Goal: Transaction & Acquisition: Purchase product/service

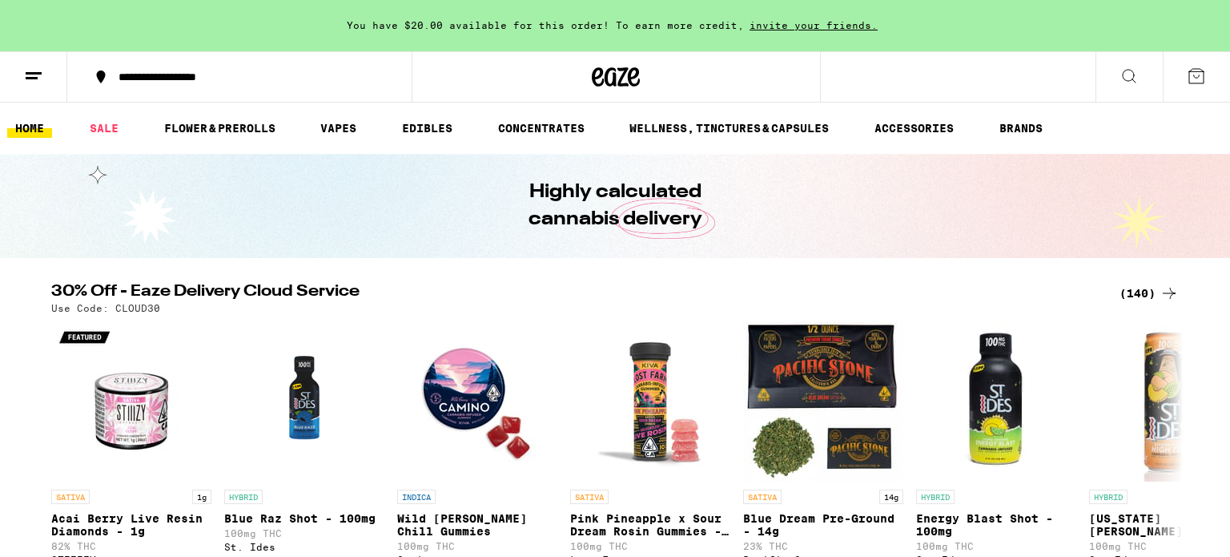
click at [1130, 82] on icon at bounding box center [1129, 75] width 19 height 19
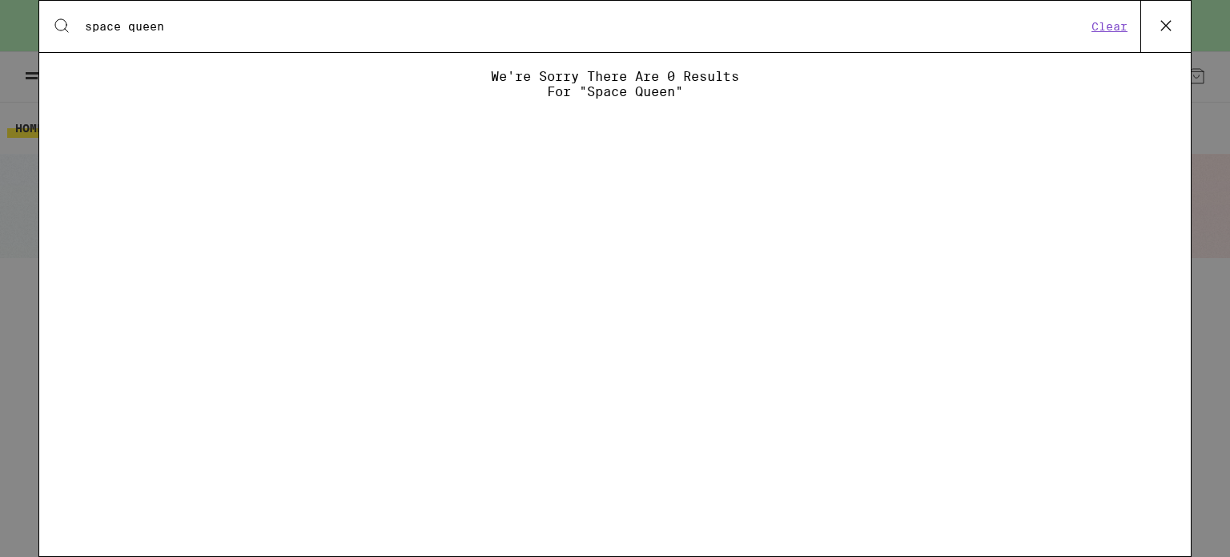
click at [180, 30] on input "space queen" at bounding box center [585, 26] width 1003 height 14
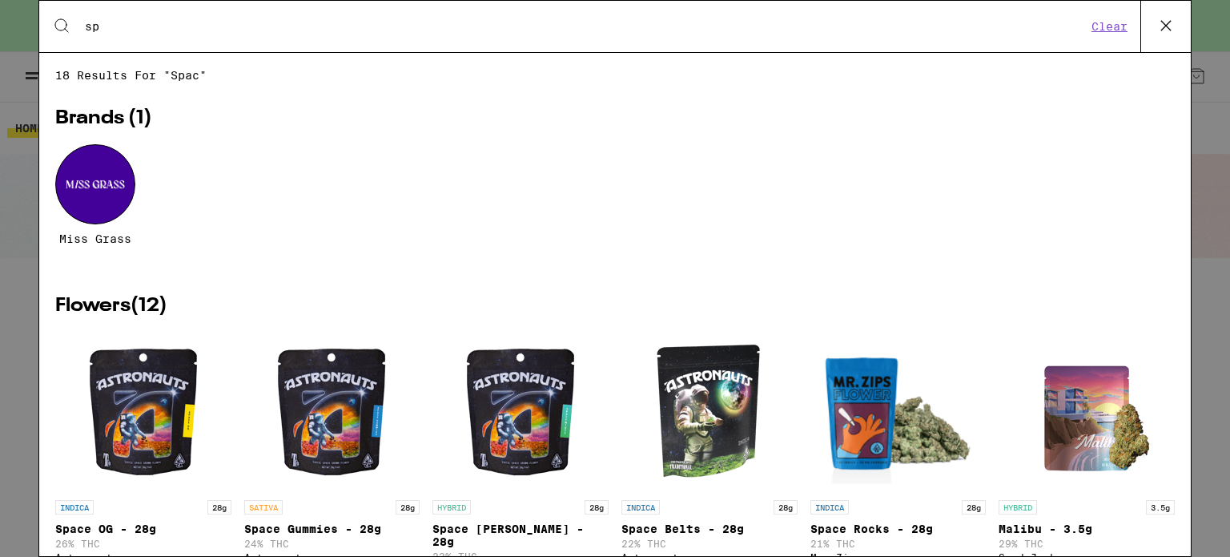
type input "s"
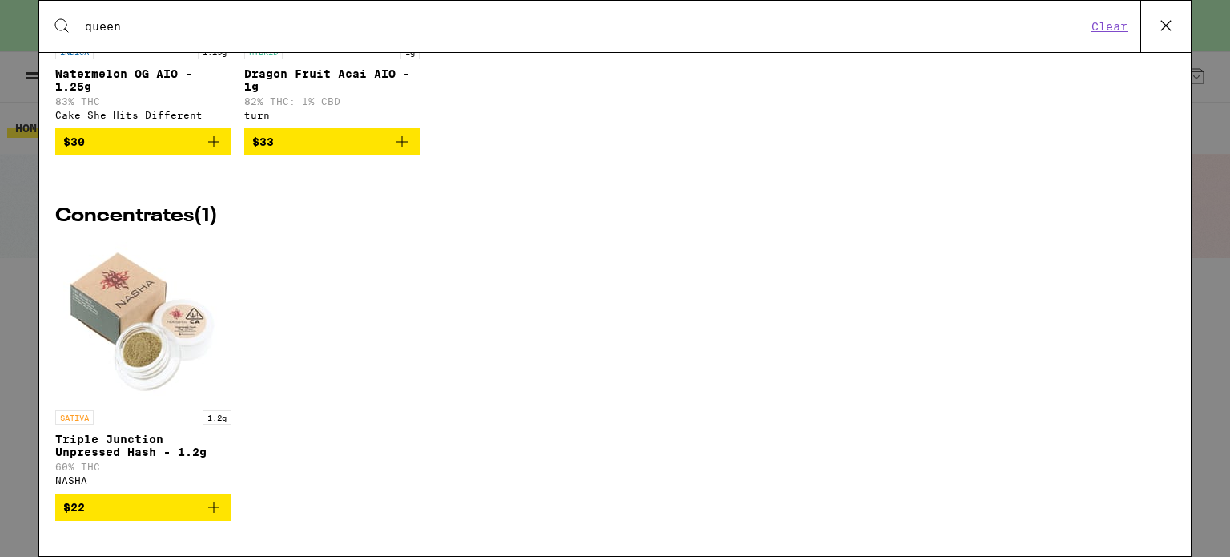
scroll to position [735, 0]
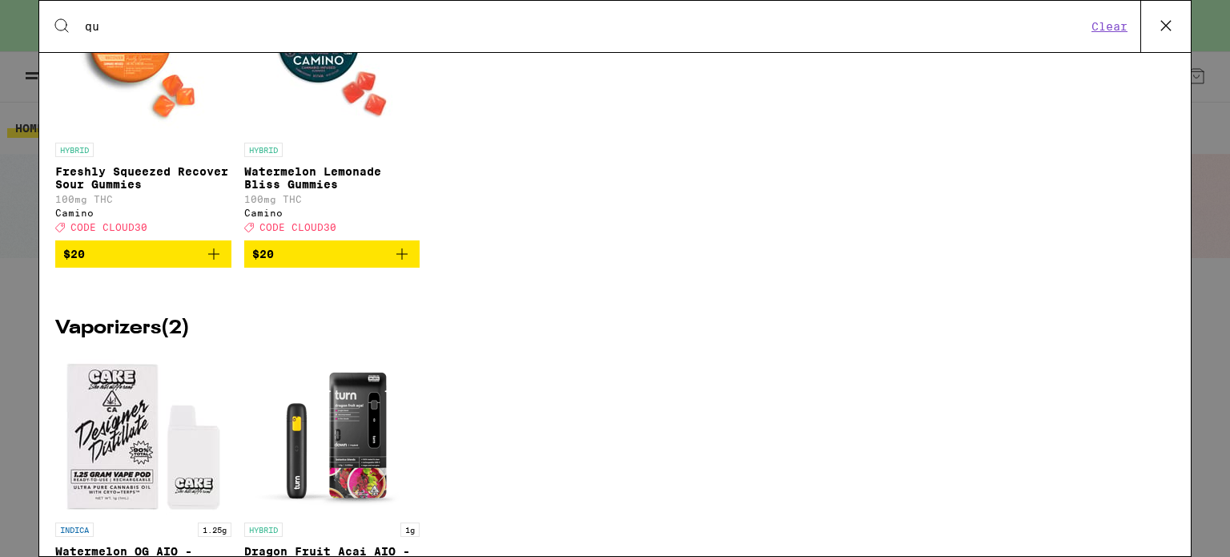
type input "q"
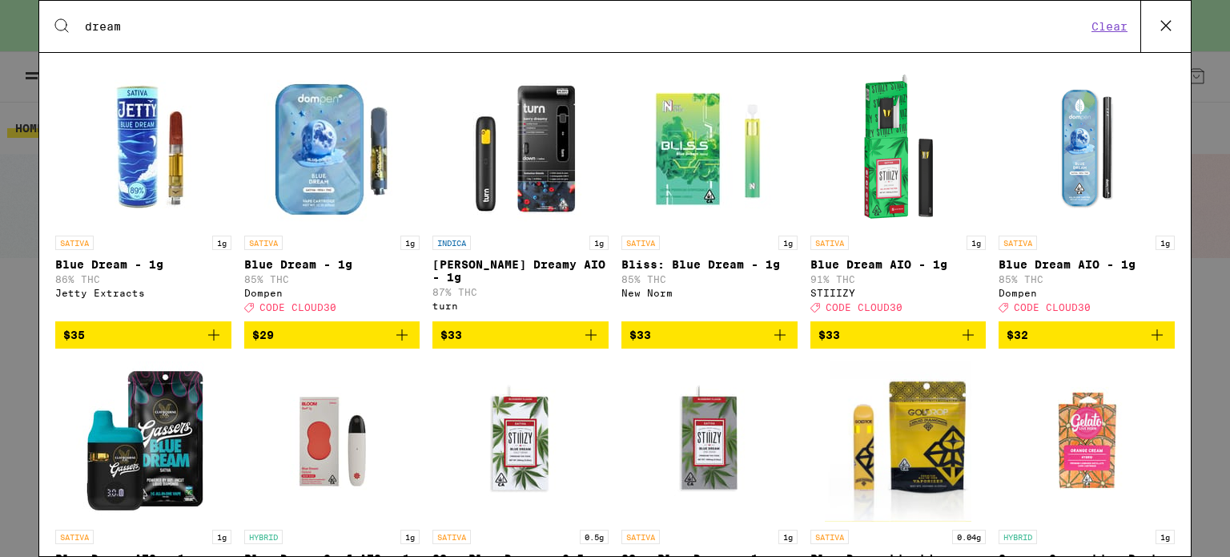
scroll to position [977, 0]
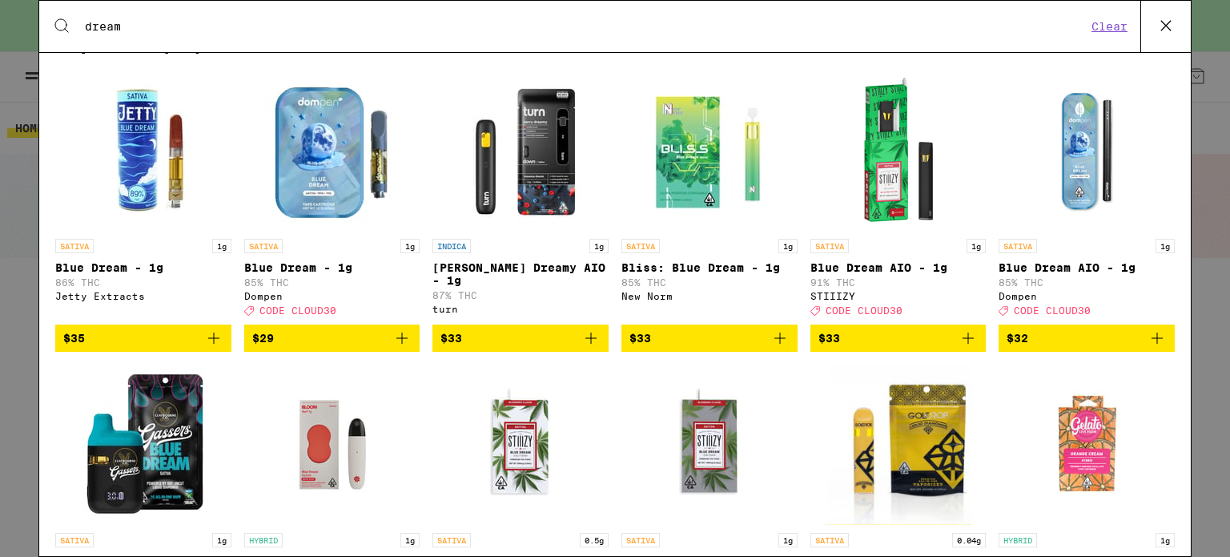
type input "dream"
click at [1177, 19] on icon at bounding box center [1166, 26] width 24 height 24
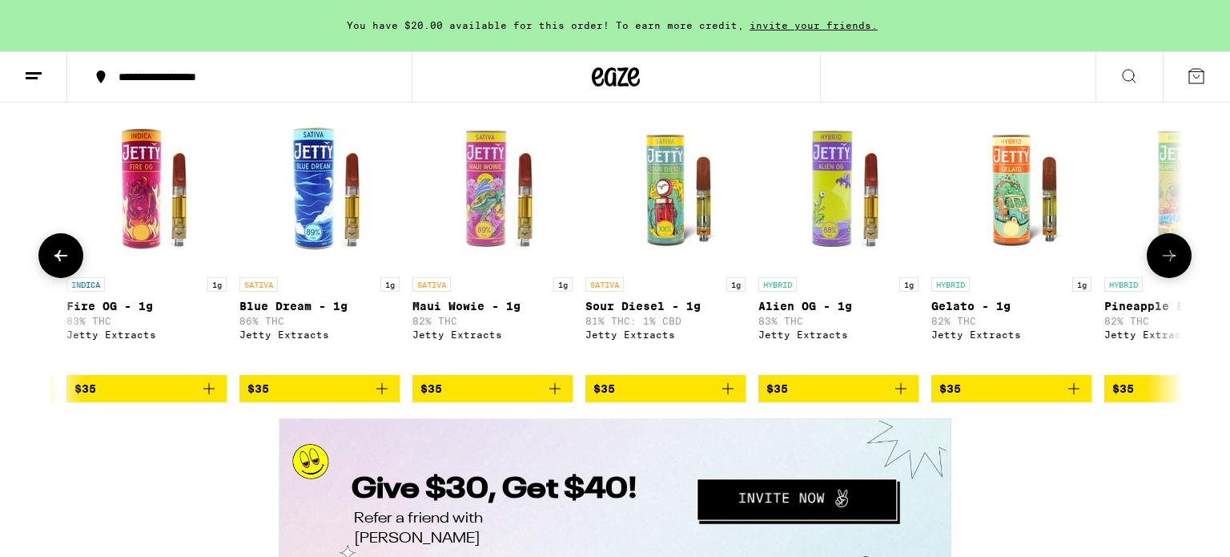
scroll to position [0, 6896]
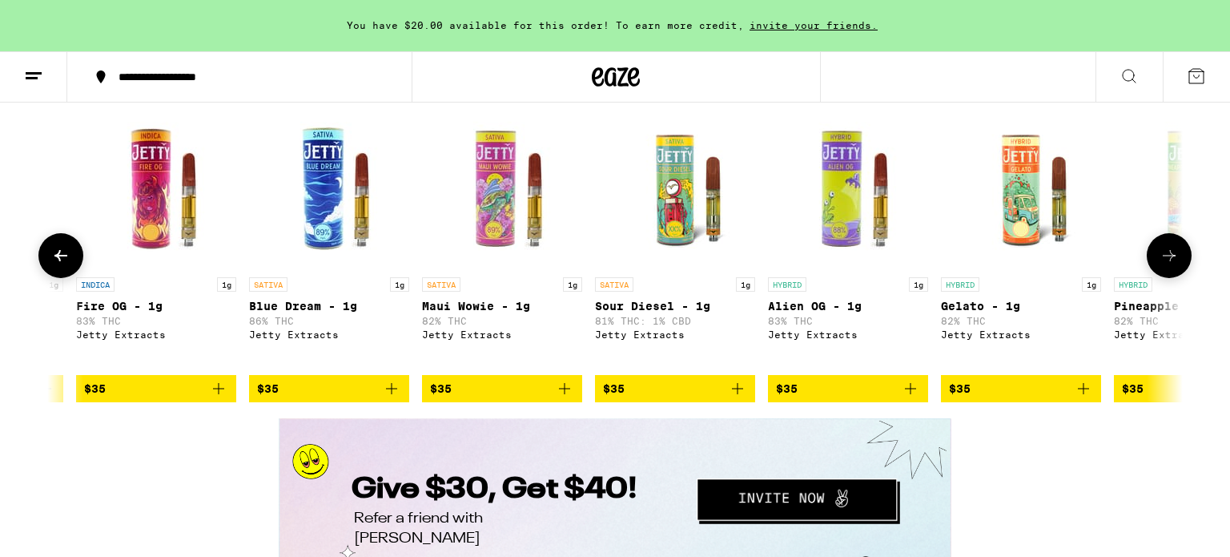
click at [291, 398] on span "$35" at bounding box center [329, 388] width 144 height 19
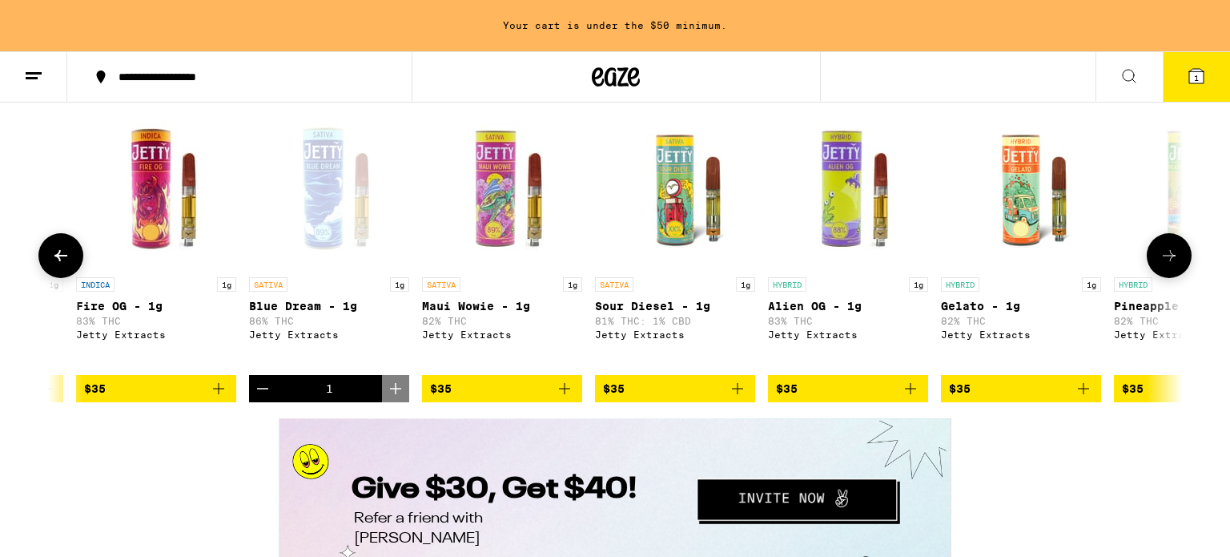
click at [796, 395] on span "$35" at bounding box center [787, 388] width 22 height 13
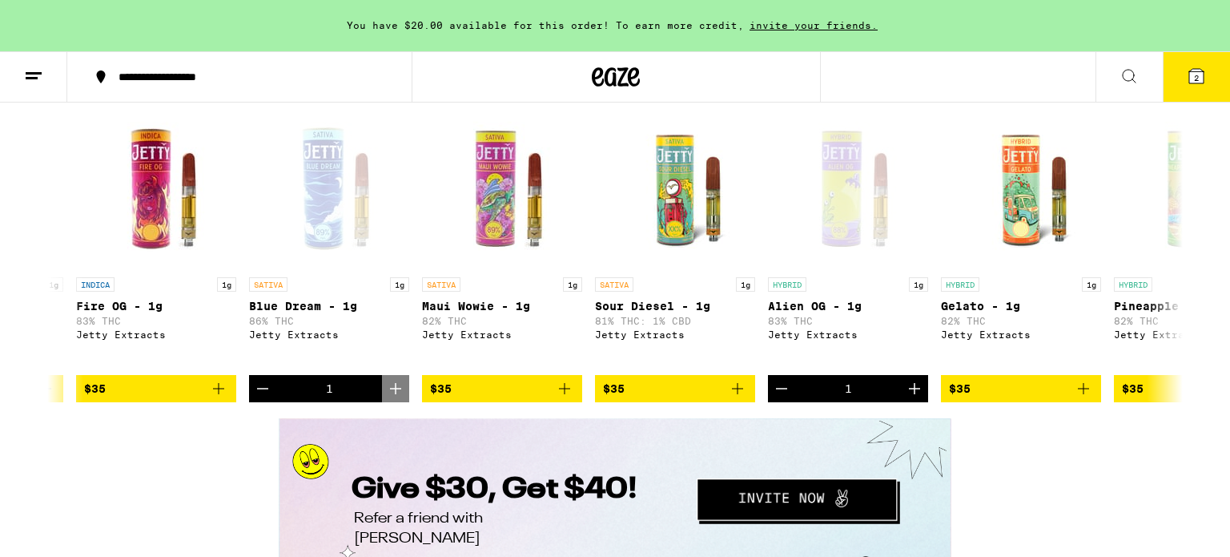
click at [1209, 66] on button "2" at bounding box center [1196, 77] width 67 height 50
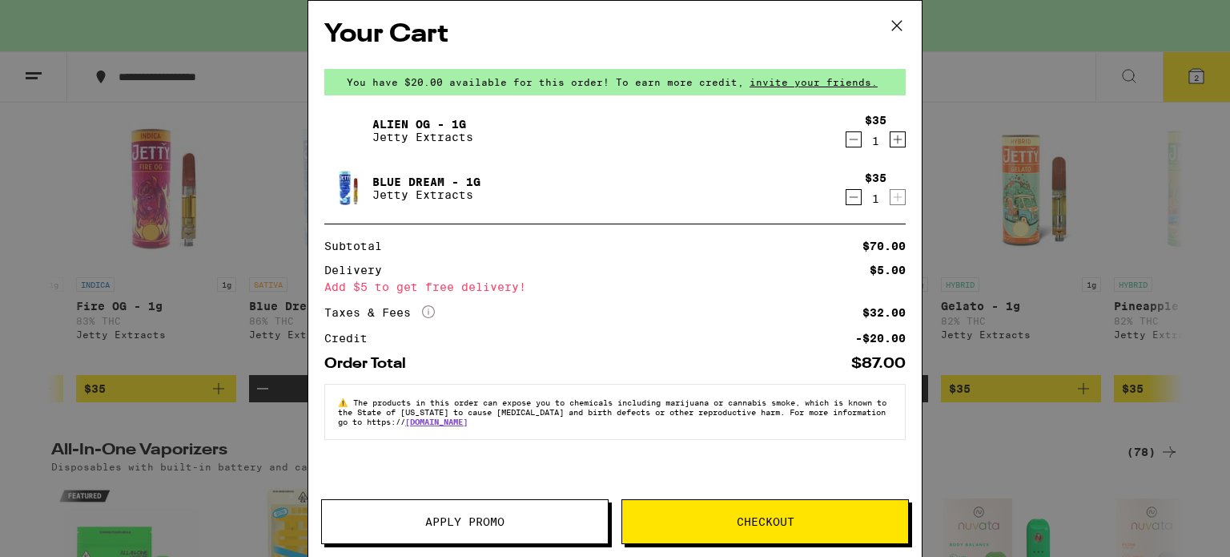
click at [727, 516] on span "Checkout" at bounding box center [765, 521] width 286 height 11
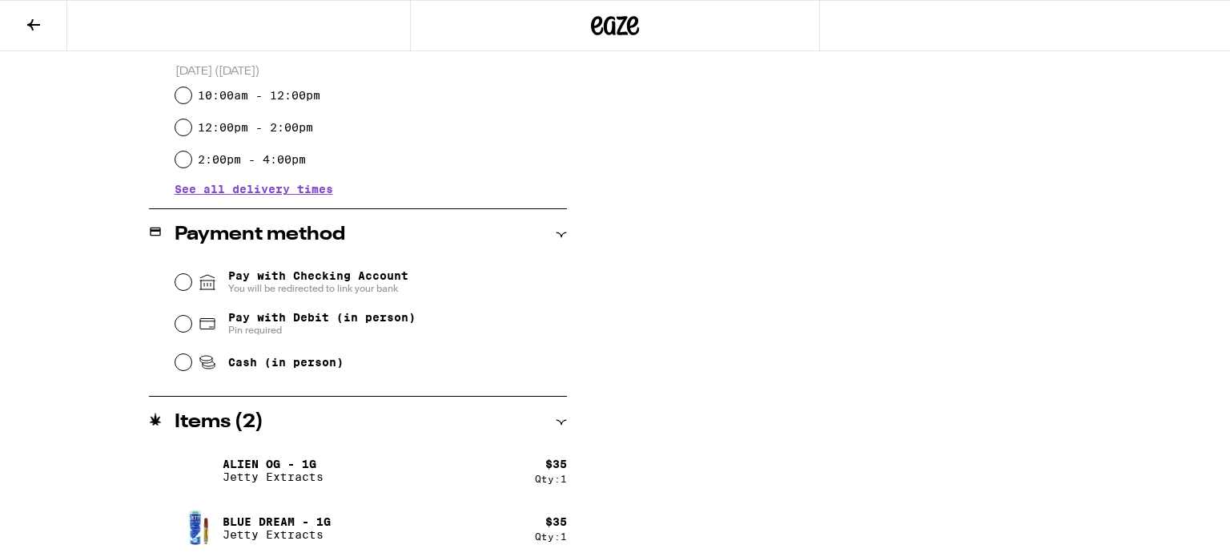
scroll to position [537, 0]
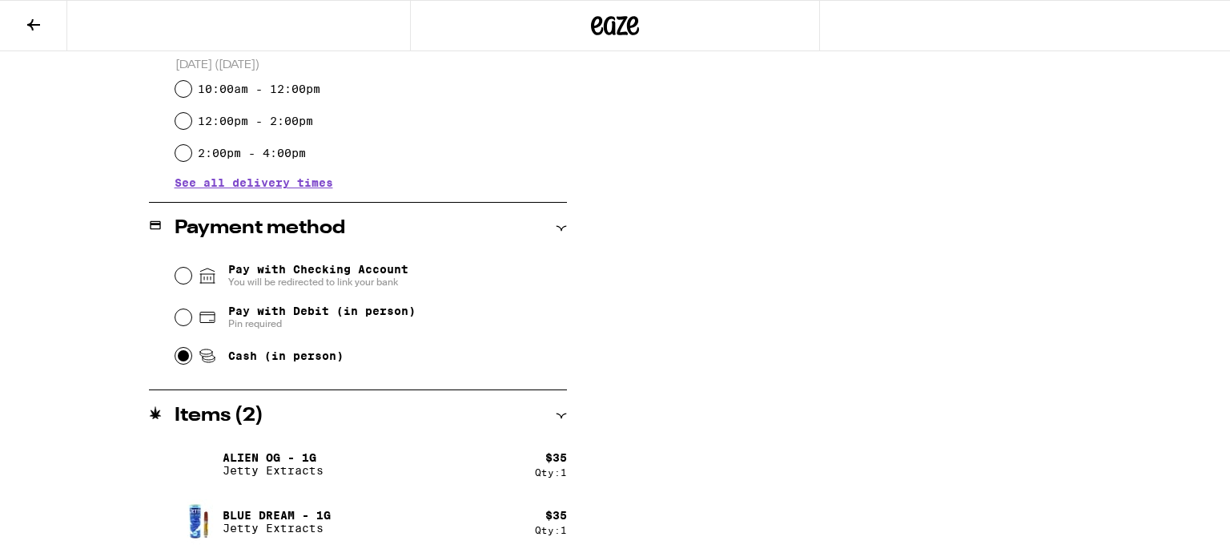
click at [177, 362] on input "Cash (in person)" at bounding box center [183, 356] width 16 height 16
radio input "true"
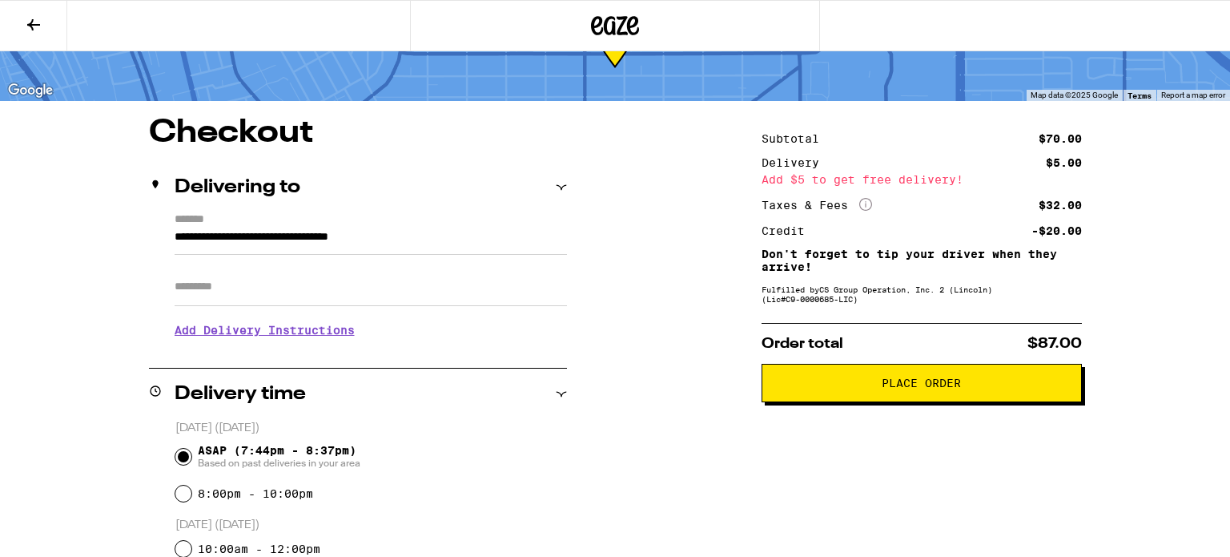
scroll to position [64, 0]
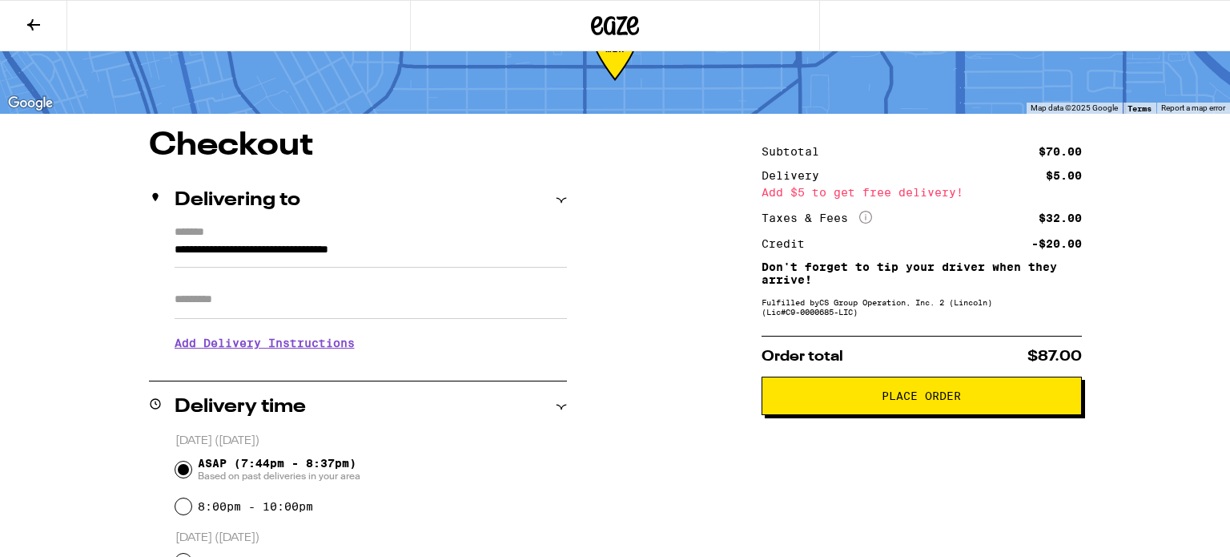
click at [202, 304] on input "Apt/Suite" at bounding box center [371, 299] width 392 height 38
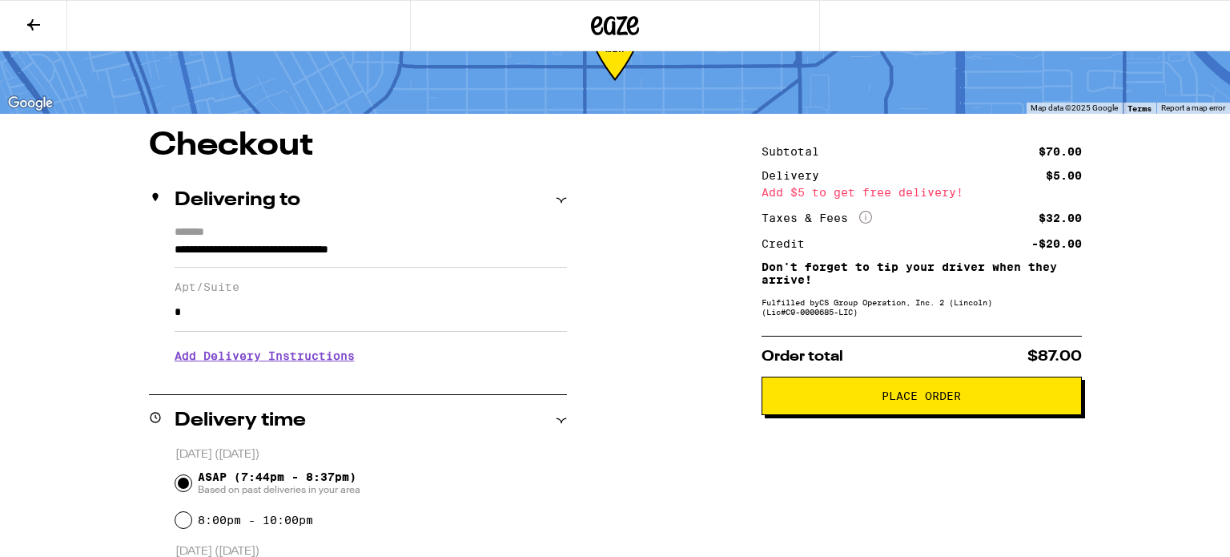
type input "*"
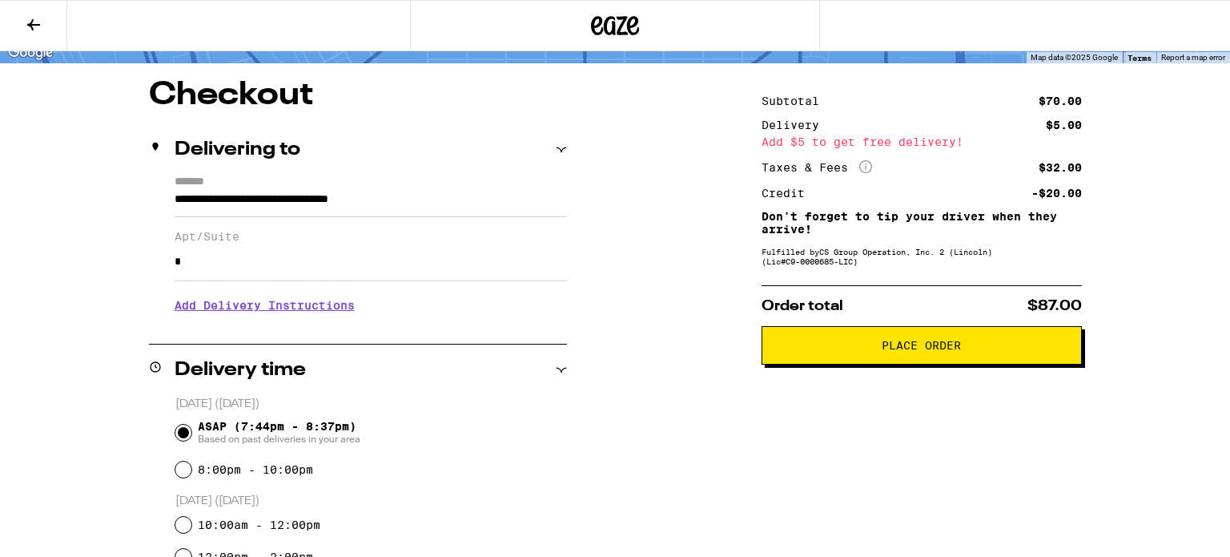
scroll to position [115, 0]
click at [935, 344] on span "Place Order" at bounding box center [921, 344] width 79 height 11
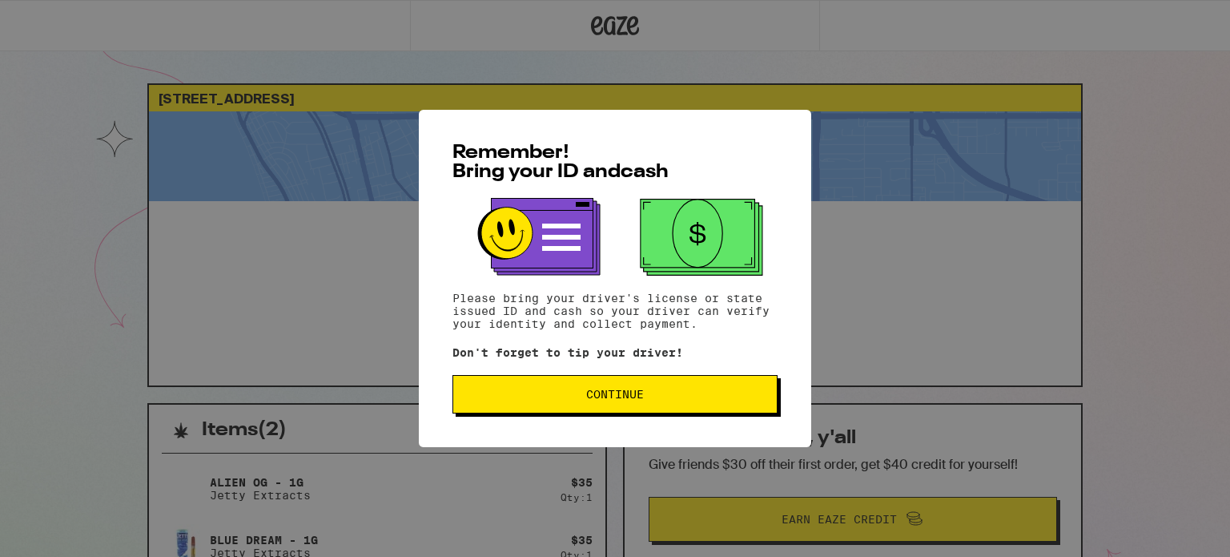
click at [565, 388] on button "Continue" at bounding box center [615, 394] width 325 height 38
